Goal: Check status: Check status

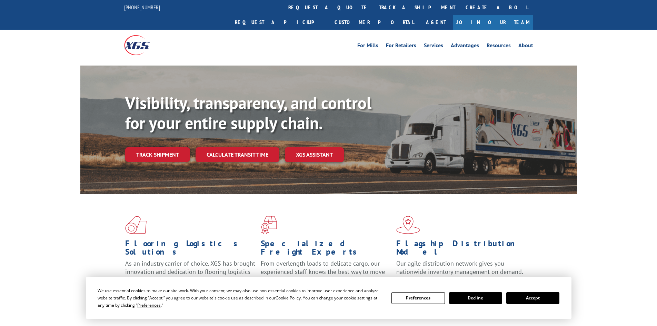
click at [547, 304] on div "We use essential cookies to make our site work. With your consent, we may also …" at bounding box center [329, 298] width 462 height 22
click at [546, 298] on button "Accept" at bounding box center [532, 298] width 53 height 12
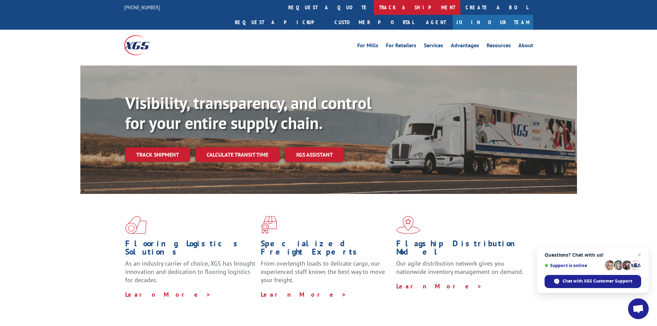
click at [374, 8] on link "track a shipment" at bounding box center [417, 7] width 87 height 15
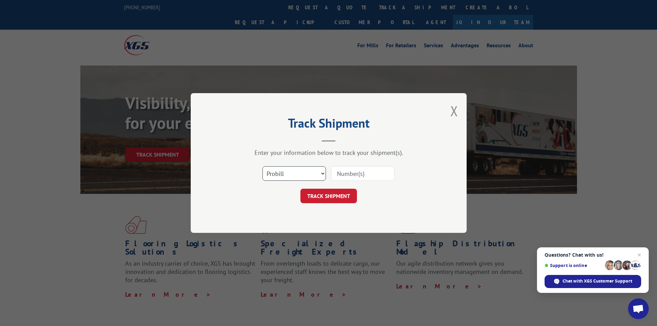
click at [304, 176] on select "Select category... Probill BOL PO" at bounding box center [293, 173] width 63 height 14
select select "bol"
click at [262, 166] on select "Select category... Probill BOL PO" at bounding box center [293, 173] width 63 height 14
click at [375, 176] on input at bounding box center [362, 173] width 63 height 14
paste input "5576966"
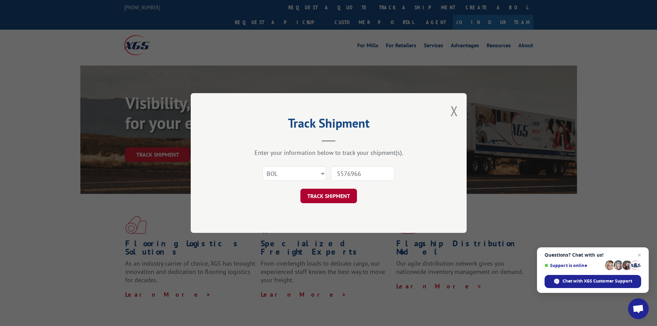
type input "5576966"
click at [349, 193] on button "TRACK SHIPMENT" at bounding box center [328, 196] width 57 height 14
